Goal: Navigation & Orientation: Find specific page/section

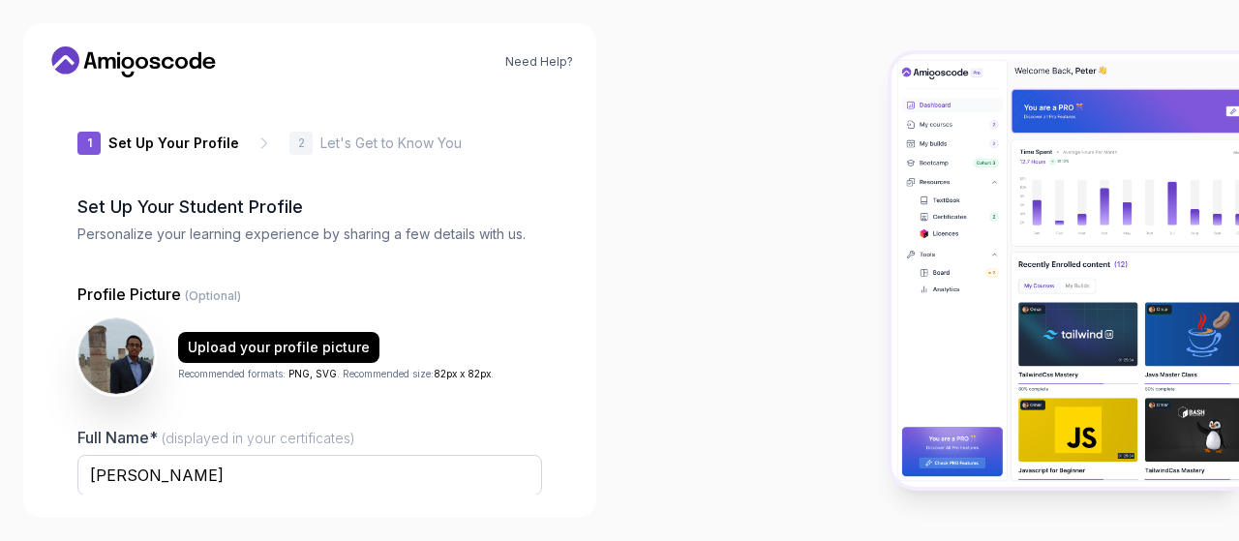
type input "zanyrabbit50bfa"
type input "fiercerabbit803c8"
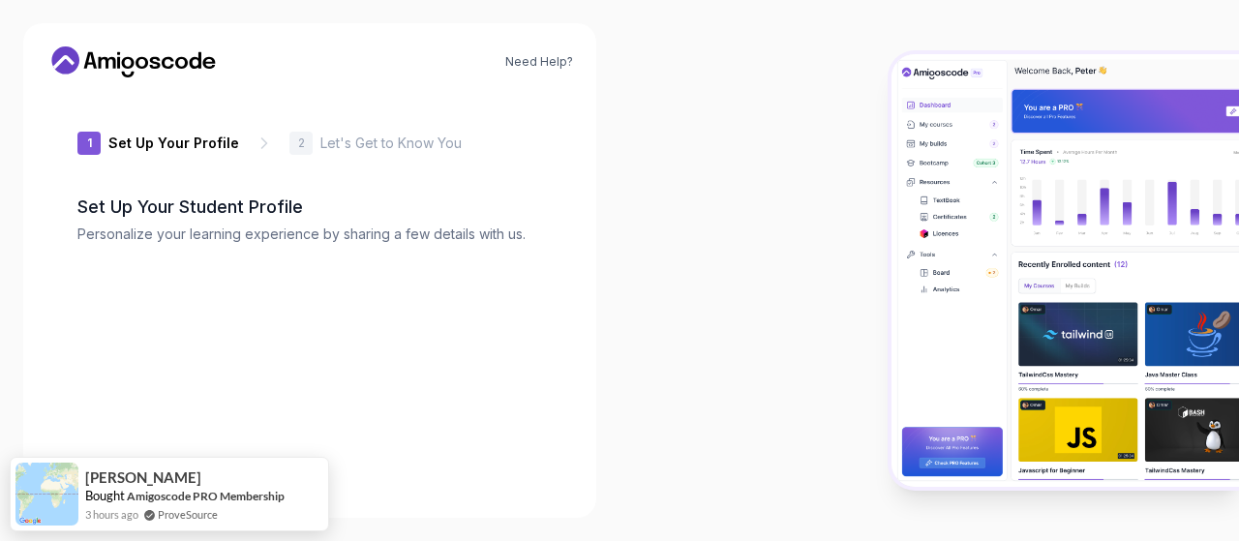
type input "calmlemmingacfcb"
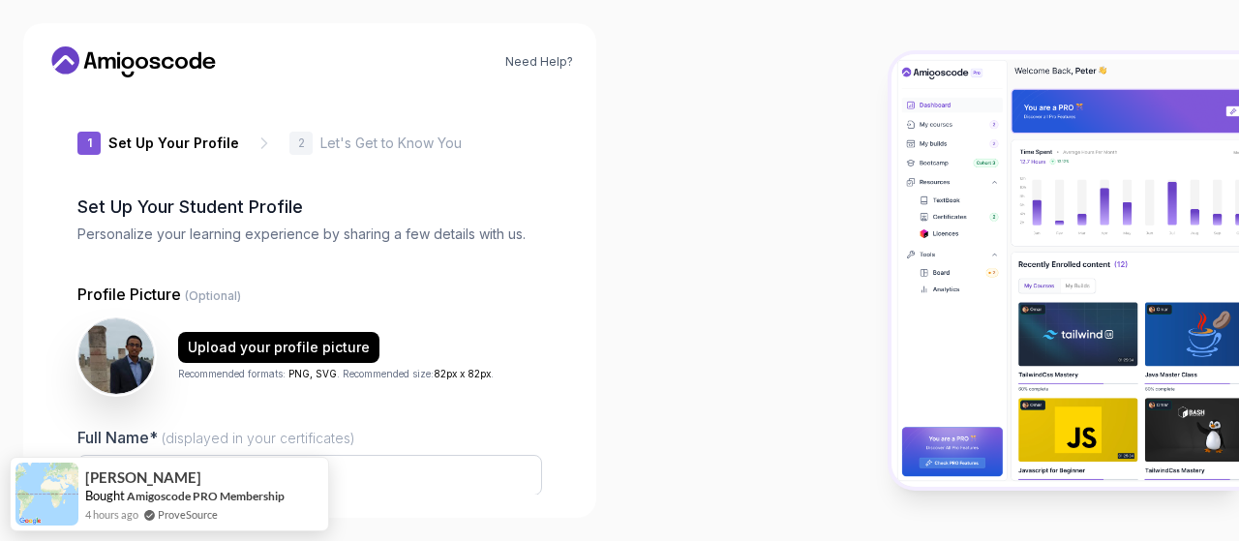
click at [97, 59] on icon at bounding box center [133, 61] width 174 height 31
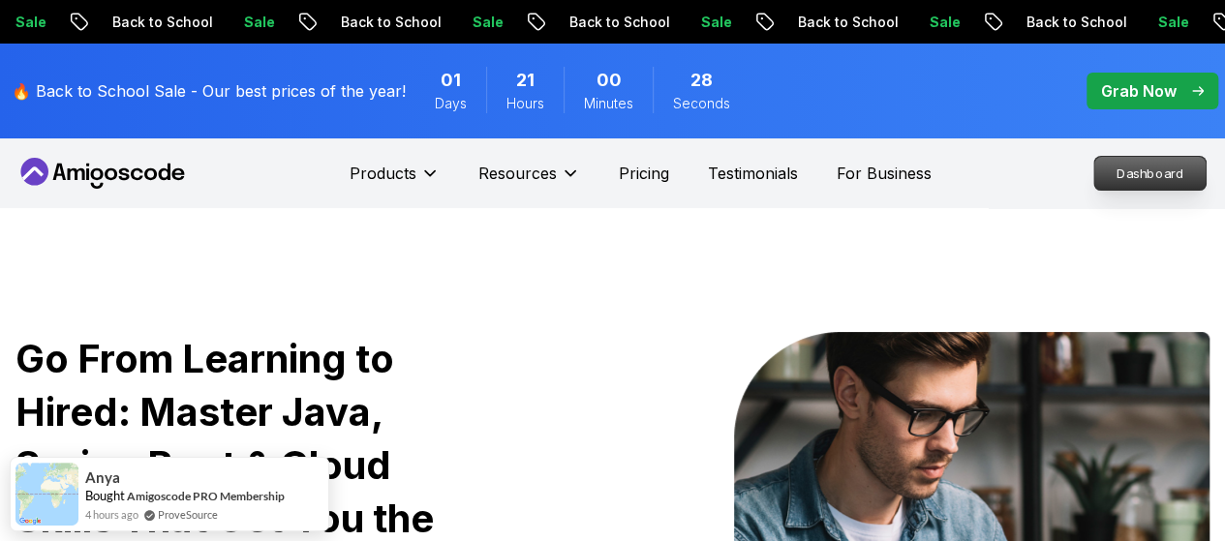
click at [1142, 171] on p "Dashboard" at bounding box center [1149, 173] width 111 height 33
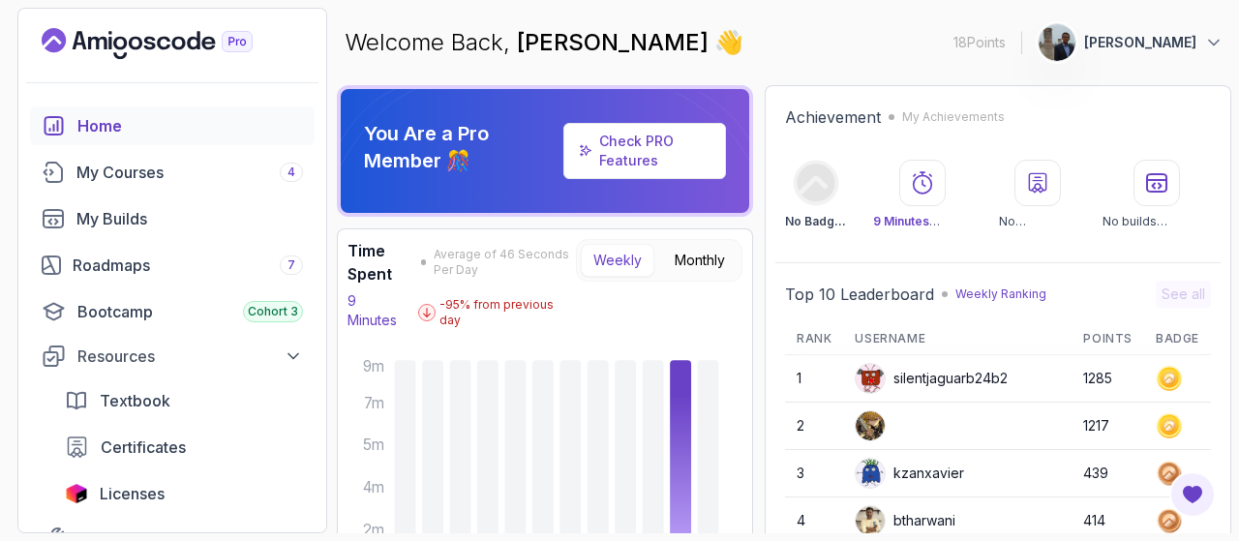
click at [934, 183] on icon at bounding box center [922, 182] width 23 height 23
click at [114, 168] on div "My Courses 4" at bounding box center [189, 172] width 227 height 23
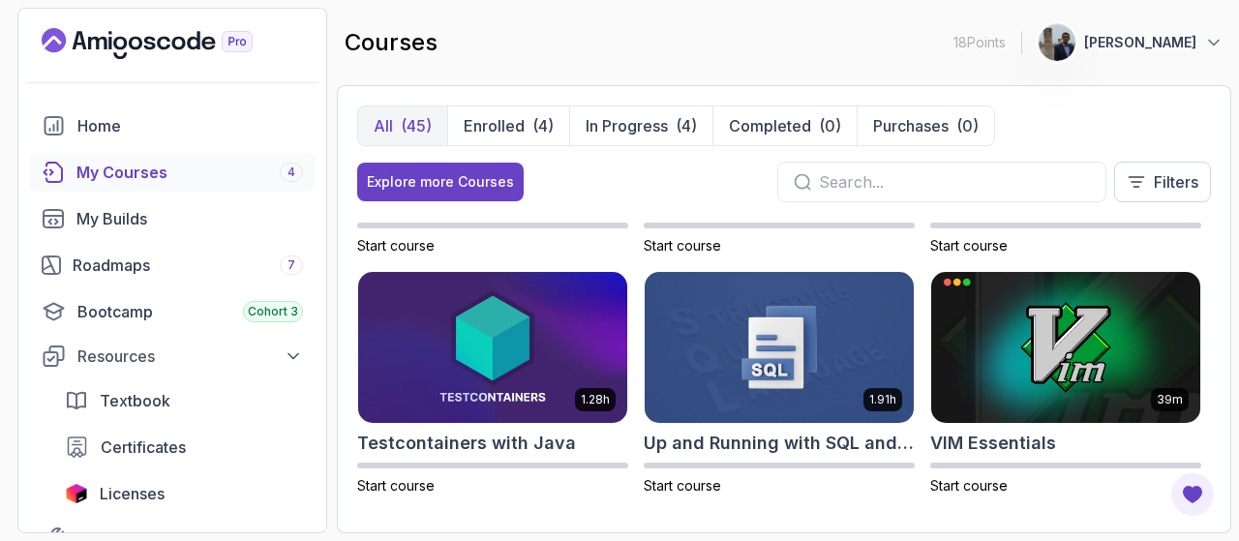
scroll to position [3304, 0]
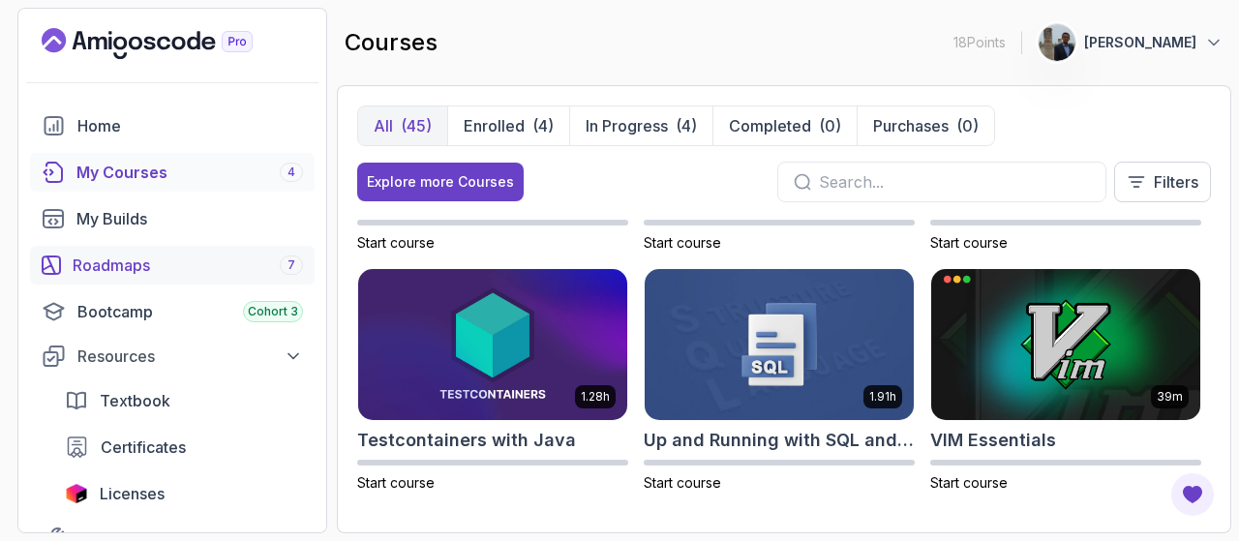
click at [136, 265] on div "Roadmaps 7" at bounding box center [188, 265] width 230 height 23
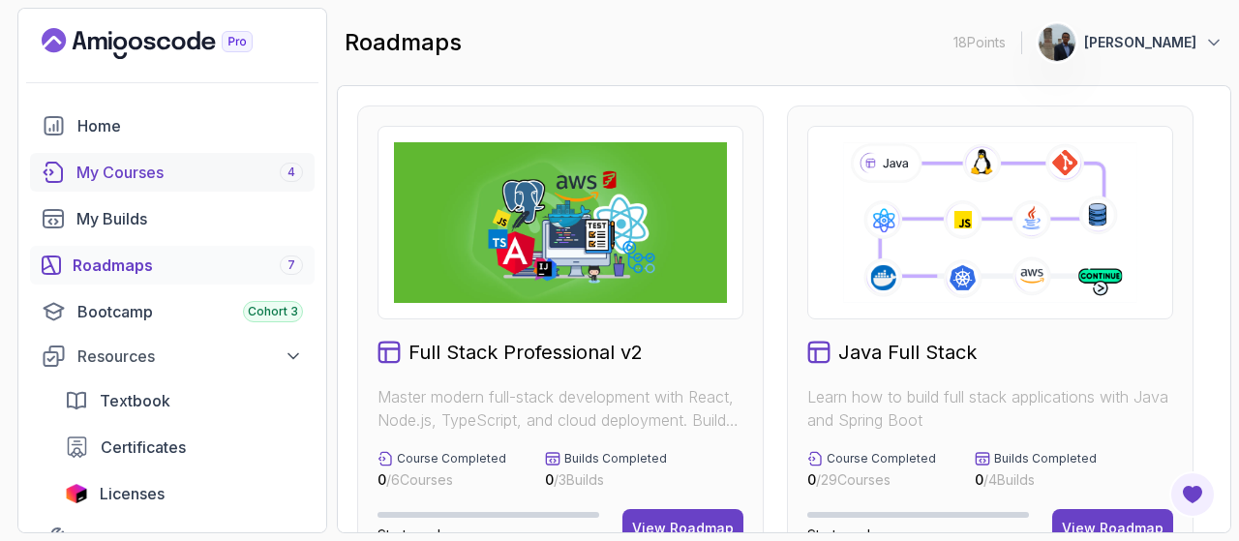
click at [130, 164] on div "My Courses 4" at bounding box center [189, 172] width 227 height 23
